Goal: Information Seeking & Learning: Learn about a topic

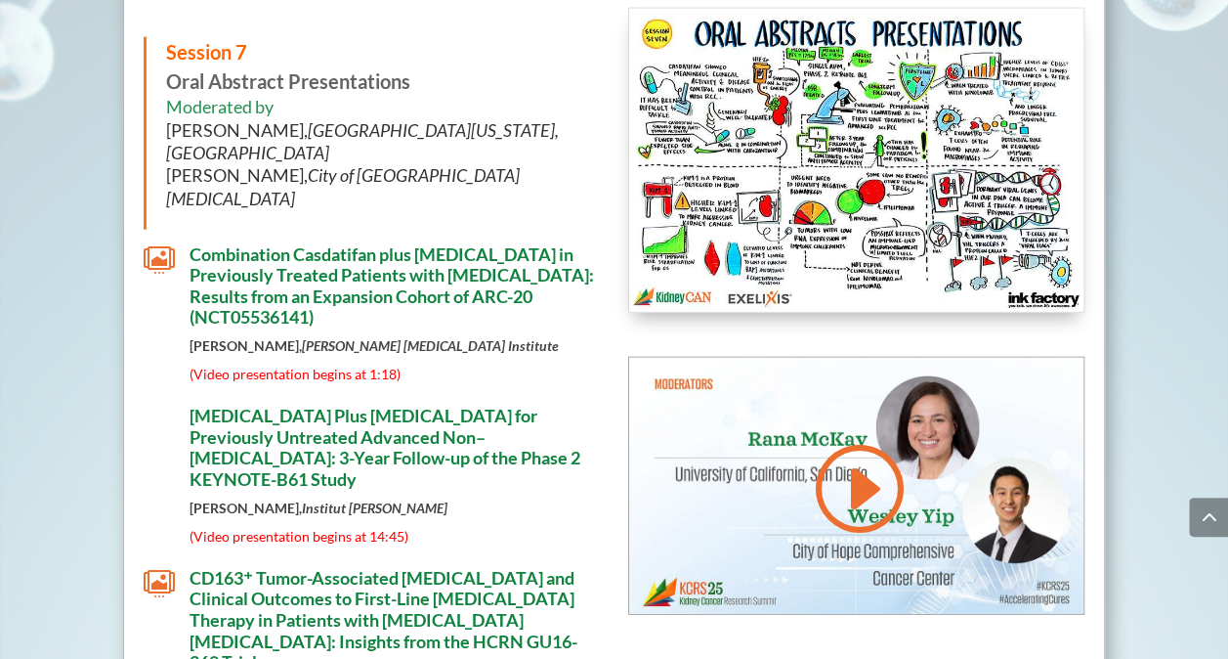
scroll to position [9682, 0]
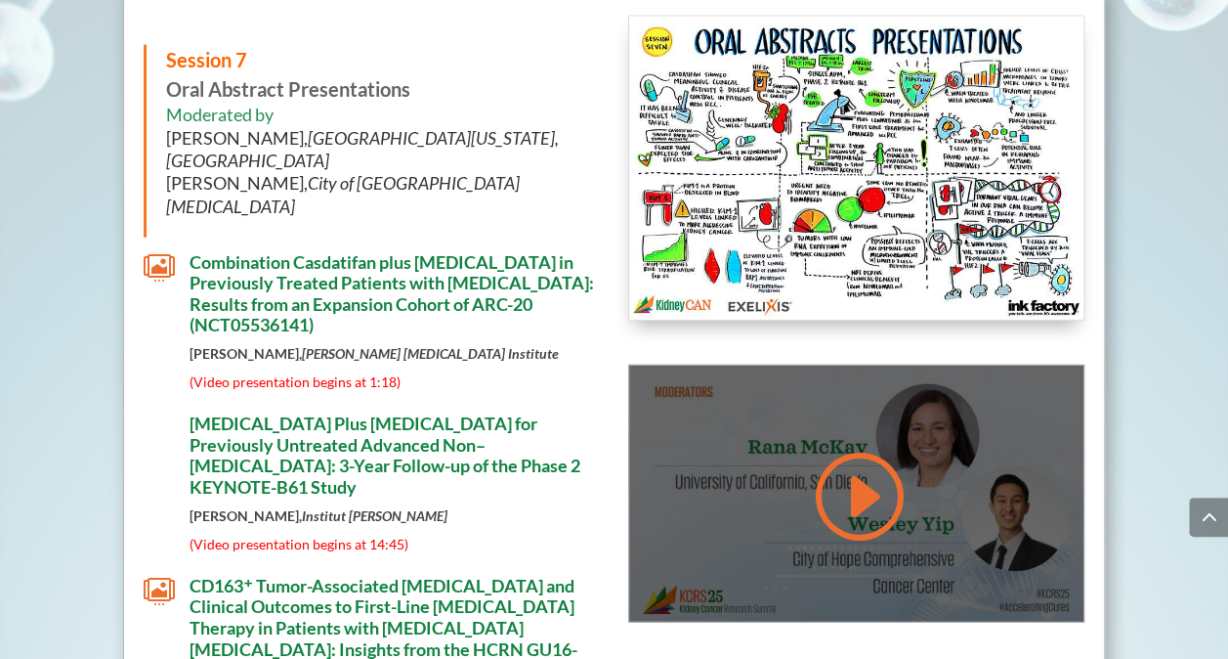
click at [842, 447] on link at bounding box center [857, 496] width 94 height 99
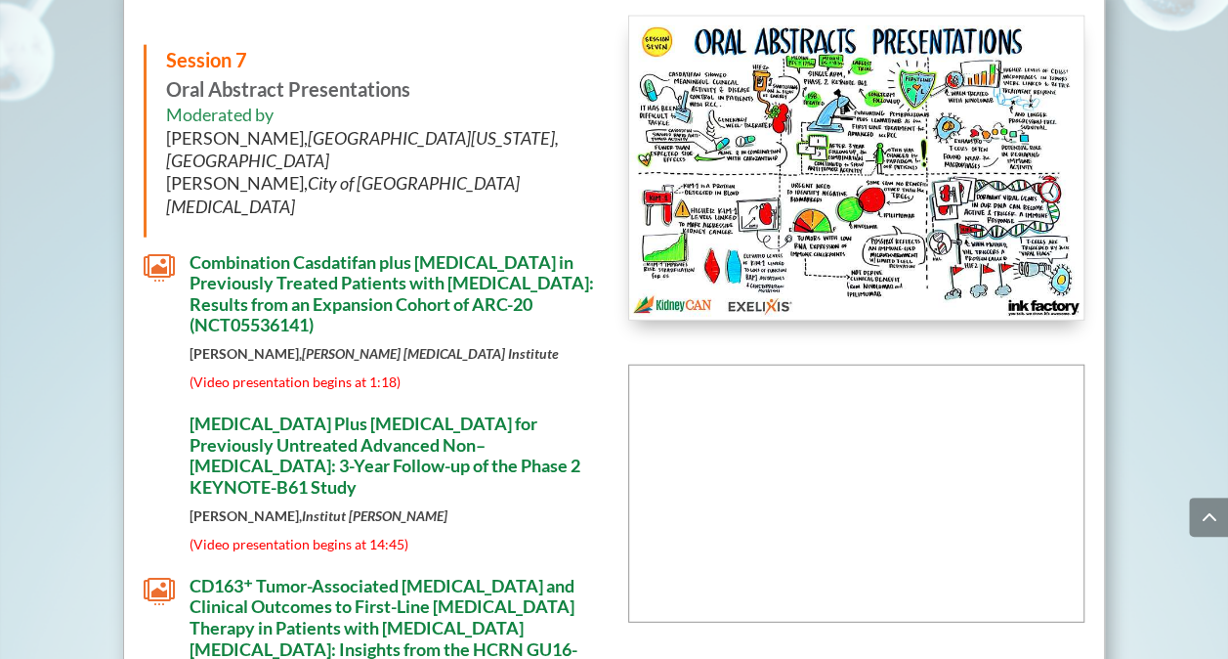
click at [566, 575] on span "CD163⁺ Tumor-Associated [MEDICAL_DATA] and Clinical Outcomes to First-Line [MED…" at bounding box center [384, 628] width 388 height 106
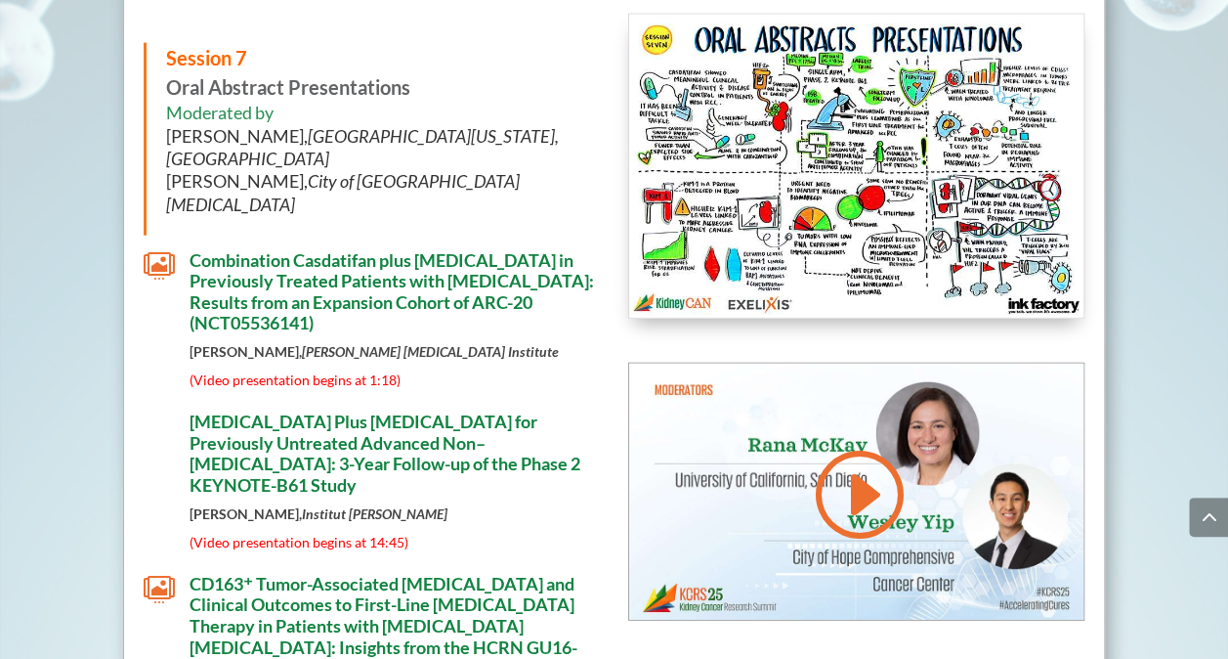
scroll to position [9678, 0]
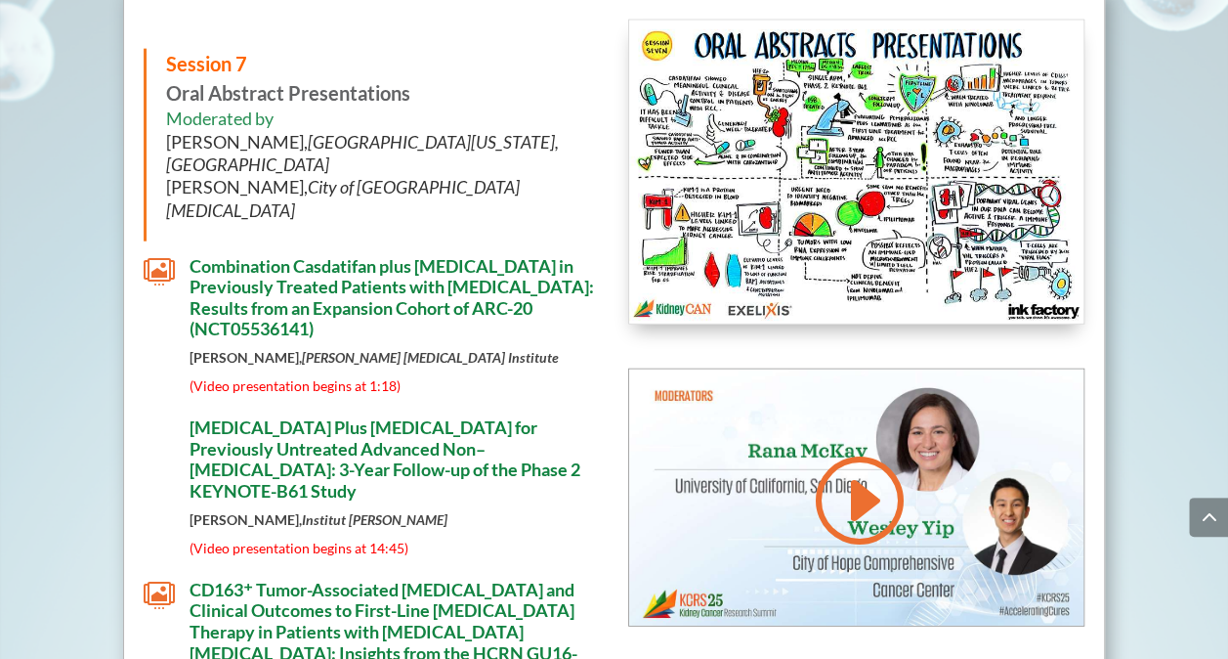
drag, startPoint x: 599, startPoint y: 246, endPoint x: 420, endPoint y: 261, distance: 179.4
click at [420, 579] on h4 "CD163⁺ Tumor-Associated [MEDICAL_DATA] and Clinical Outcomes to First-Line [MED…" at bounding box center [395, 636] width 410 height 115
